Goal: Transaction & Acquisition: Purchase product/service

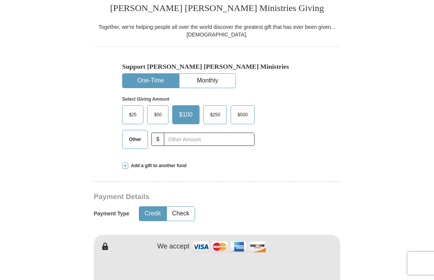
scroll to position [225, 0]
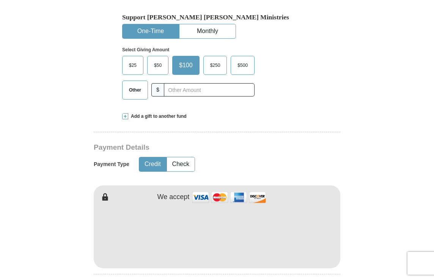
click at [159, 32] on button "One-Time" at bounding box center [151, 31] width 56 height 14
click at [163, 65] on span "$50" at bounding box center [157, 65] width 15 height 11
click at [0, 0] on input "$50" at bounding box center [0, 0] width 0 height 0
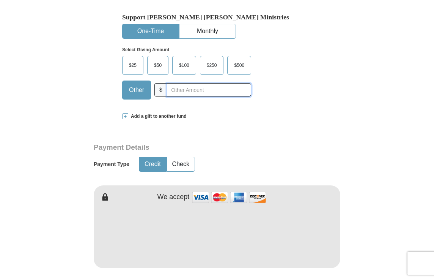
click at [173, 91] on input "text" at bounding box center [209, 89] width 84 height 13
click at [127, 117] on span at bounding box center [125, 116] width 6 height 6
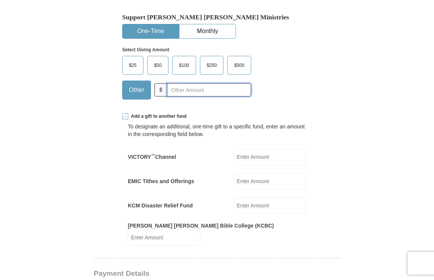
click at [183, 91] on input "text" at bounding box center [209, 89] width 84 height 13
type input "5"
click at [125, 117] on span at bounding box center [125, 116] width 6 height 6
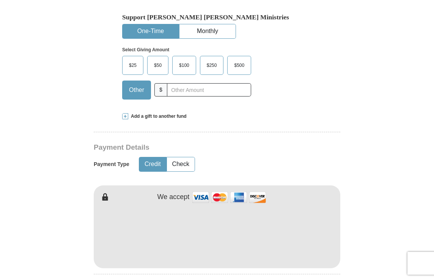
click at [127, 117] on span at bounding box center [125, 116] width 6 height 6
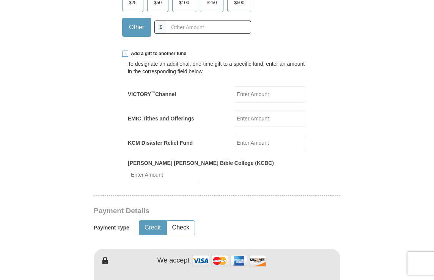
scroll to position [300, 0]
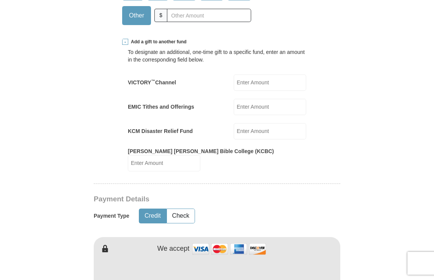
click at [200, 156] on input "[PERSON_NAME] [PERSON_NAME] Bible College (KCBC)" at bounding box center [164, 163] width 73 height 16
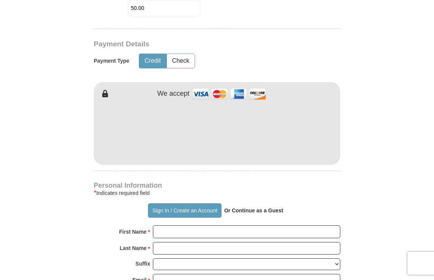
scroll to position [452, 0]
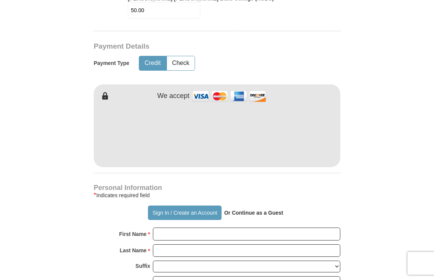
type input "50.00"
click at [198, 227] on input "First Name *" at bounding box center [247, 233] width 188 height 13
type input "[PERSON_NAME]"
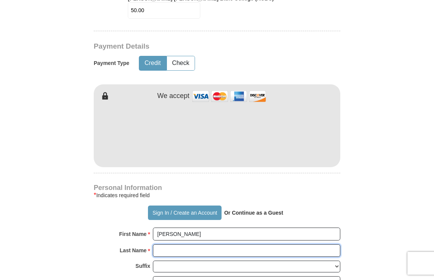
click at [166, 246] on input "Last Name *" at bounding box center [247, 250] width 188 height 13
type input "[PERSON_NAME]"
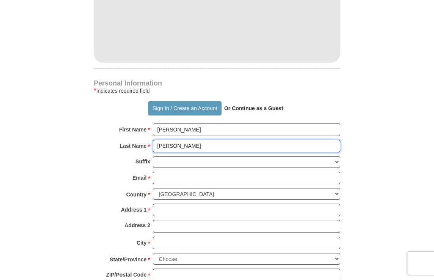
scroll to position [575, 0]
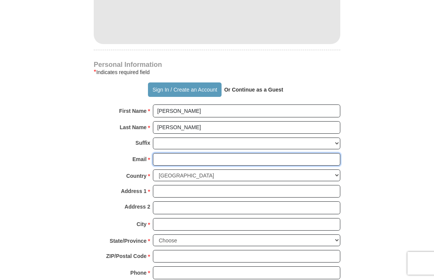
click at [175, 153] on input "Email *" at bounding box center [247, 159] width 188 height 13
type input "[EMAIL_ADDRESS][DOMAIN_NAME]"
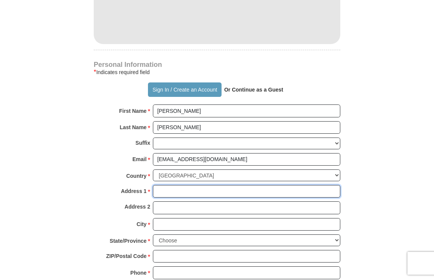
type input "P O [GEOGRAPHIC_DATA][STREET_ADDRESS]"
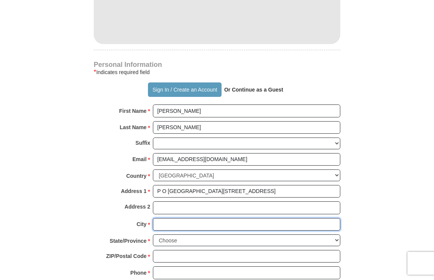
type input "[GEOGRAPHIC_DATA]"
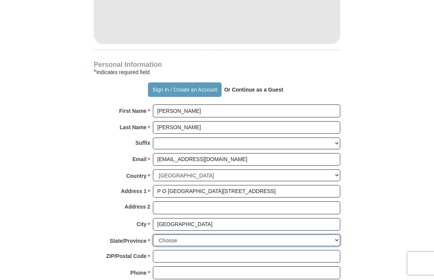
select select "WA"
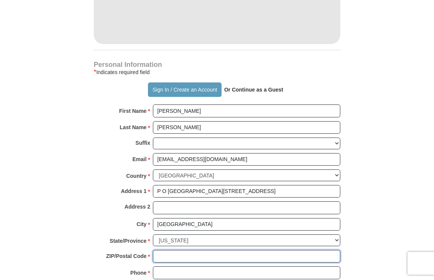
type input "98366"
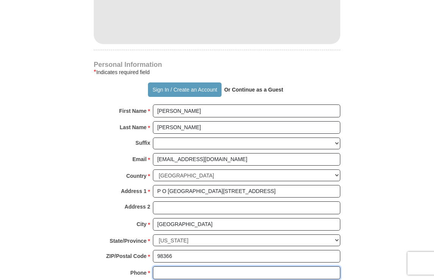
type input "5642184906"
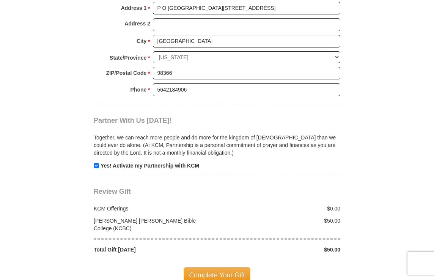
scroll to position [761, 0]
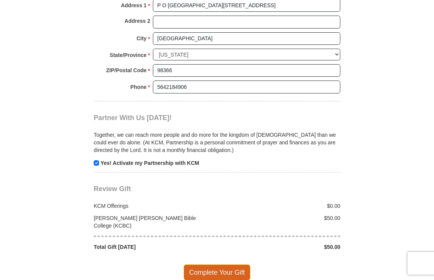
click at [215, 264] on span "Complete Your Gift" at bounding box center [217, 272] width 67 height 16
